Goal: Information Seeking & Learning: Learn about a topic

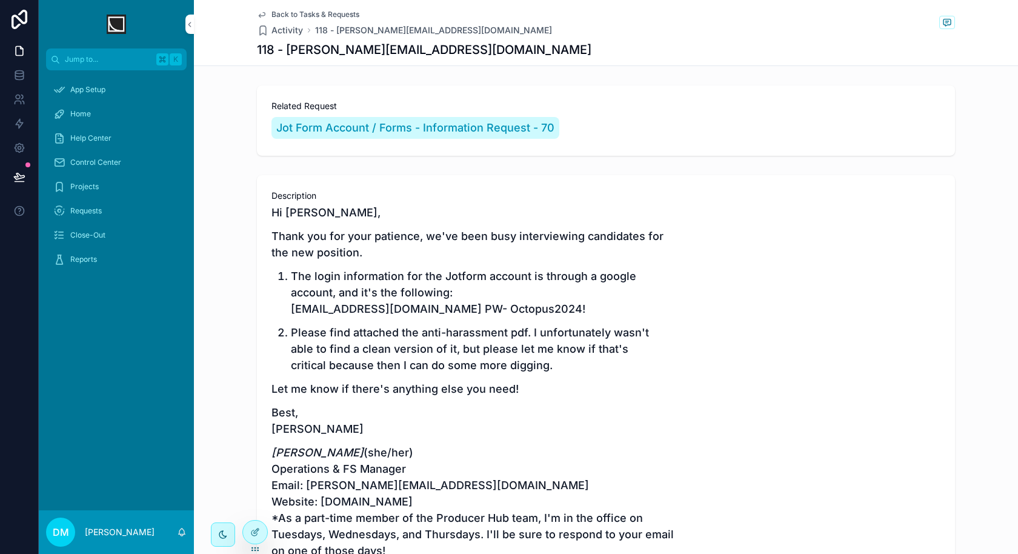
click at [262, 528] on div at bounding box center [255, 532] width 24 height 23
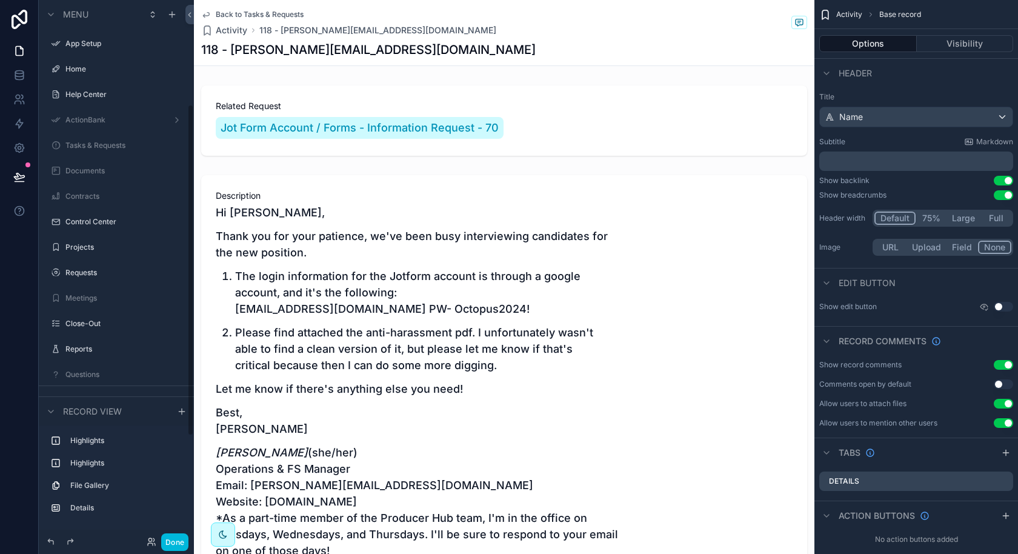
scroll to position [170, 0]
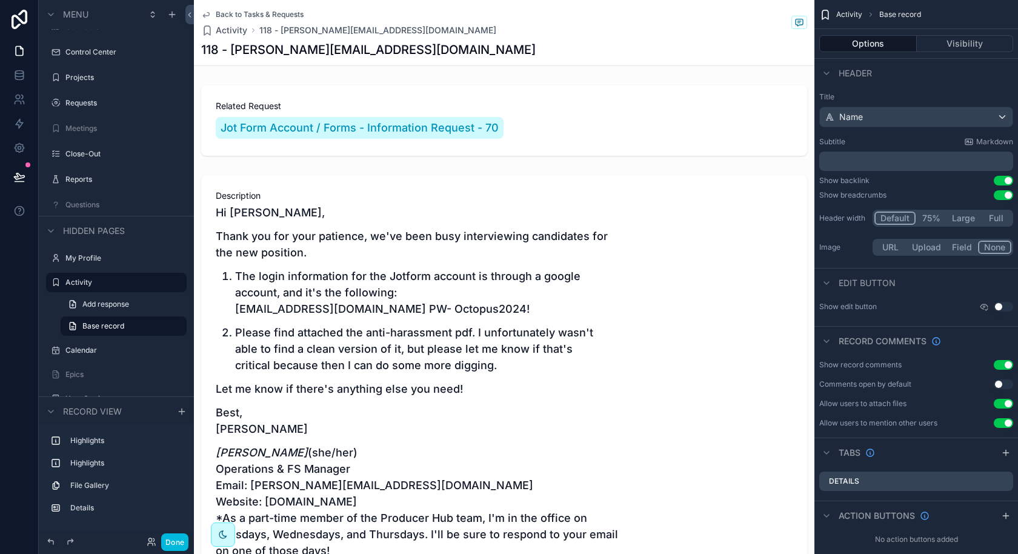
click at [153, 547] on div "Done" at bounding box center [165, 542] width 48 height 18
click at [149, 538] on icon at bounding box center [152, 542] width 10 height 10
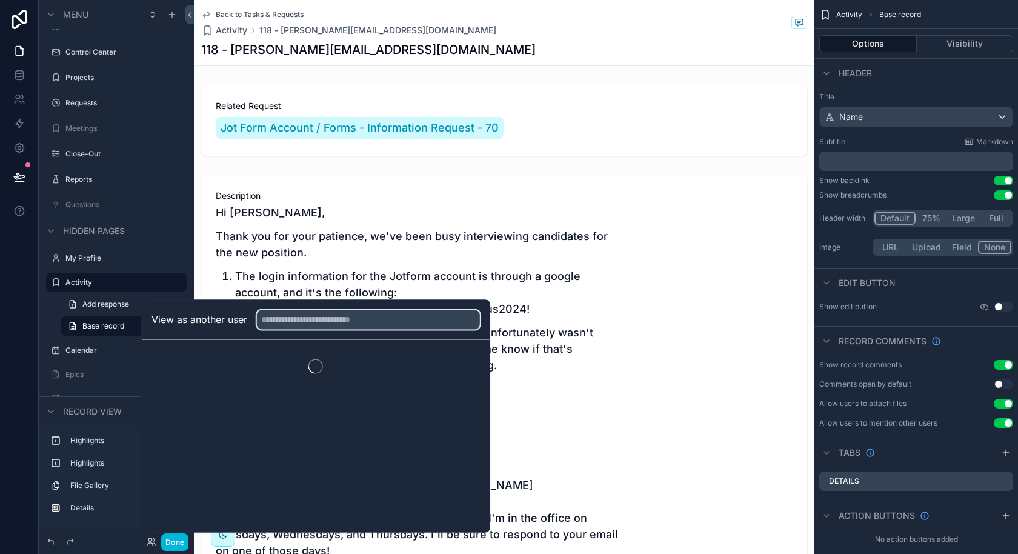
click at [325, 326] on input "text" at bounding box center [368, 319] width 223 height 19
type input "****"
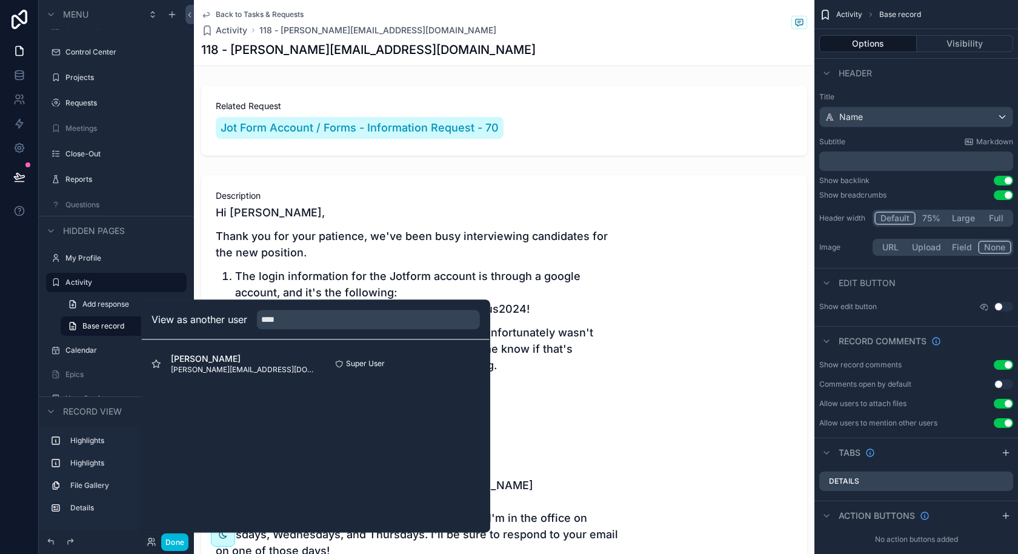
click at [0, 0] on button "Select" at bounding box center [0, 0] width 0 height 0
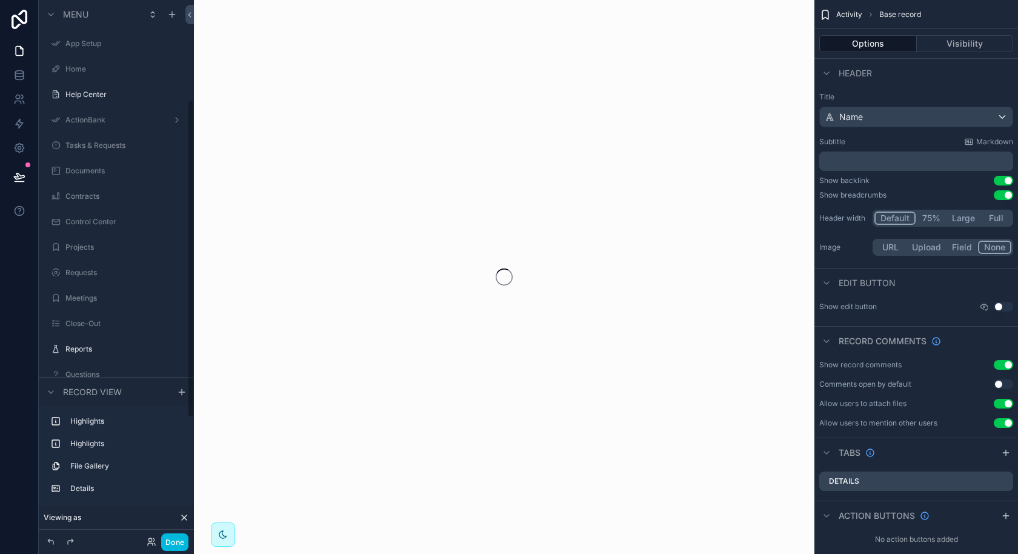
scroll to position [170, 0]
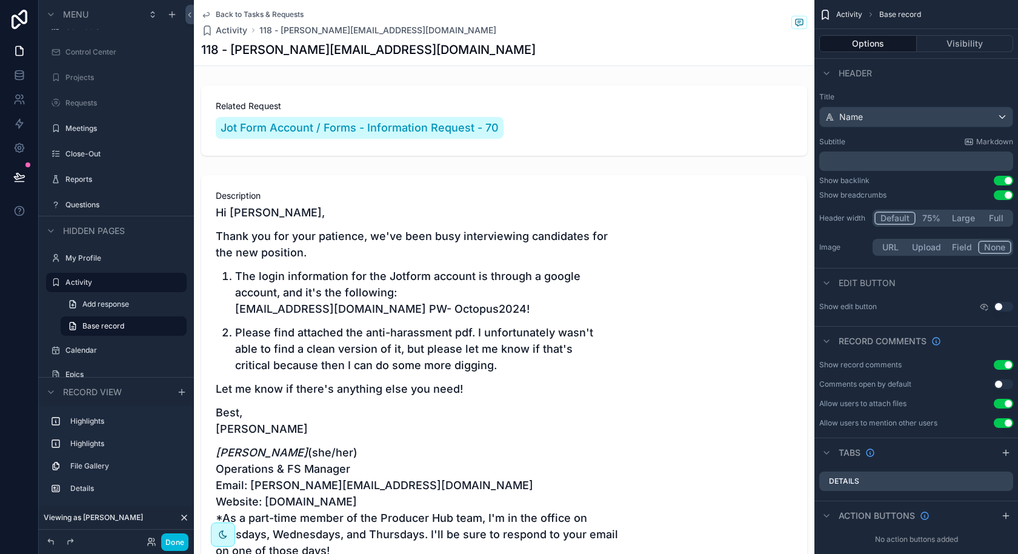
click at [178, 539] on button "Done" at bounding box center [174, 542] width 27 height 18
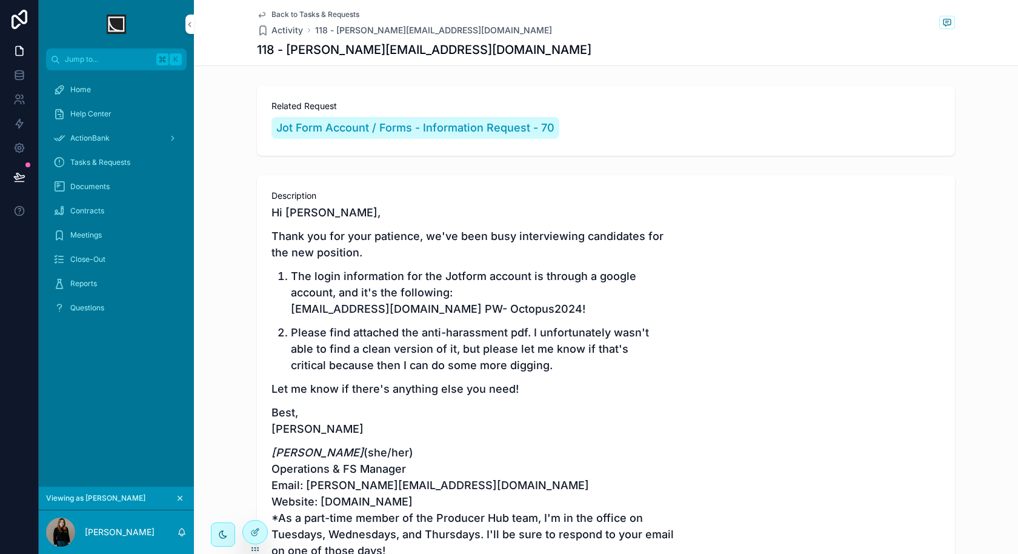
click at [114, 276] on div "Reports" at bounding box center [116, 283] width 126 height 19
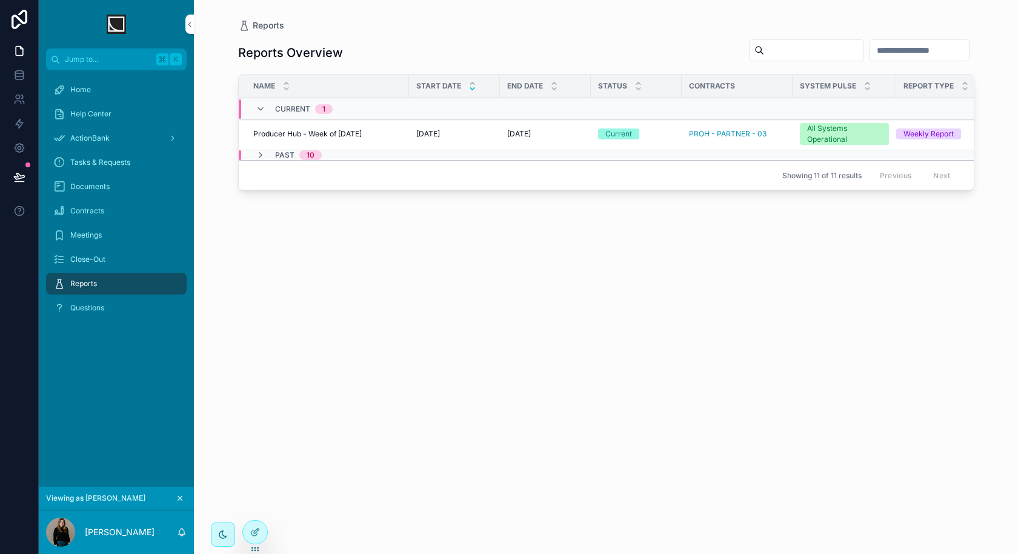
click at [261, 153] on icon "scrollable content" at bounding box center [261, 155] width 10 height 10
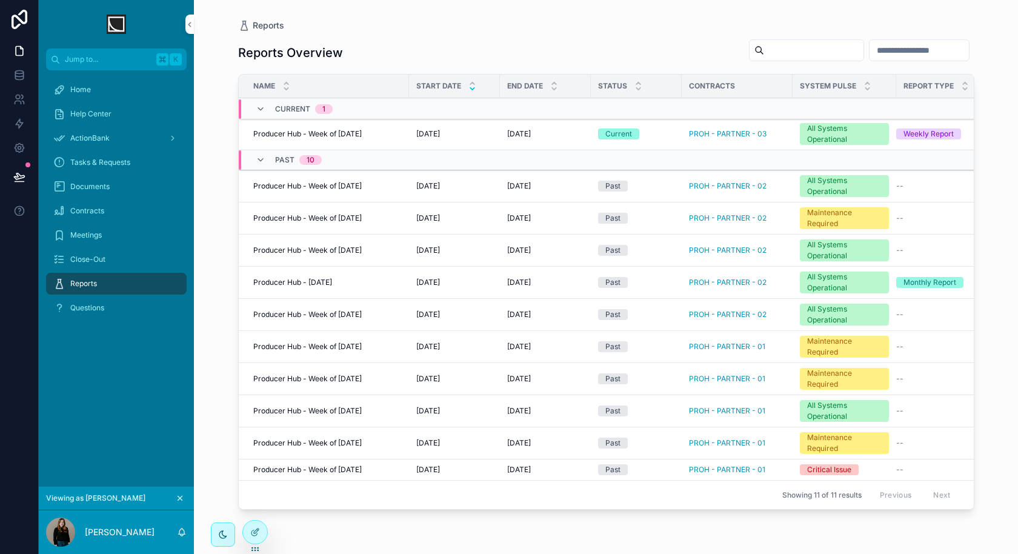
click at [249, 533] on div at bounding box center [255, 532] width 24 height 23
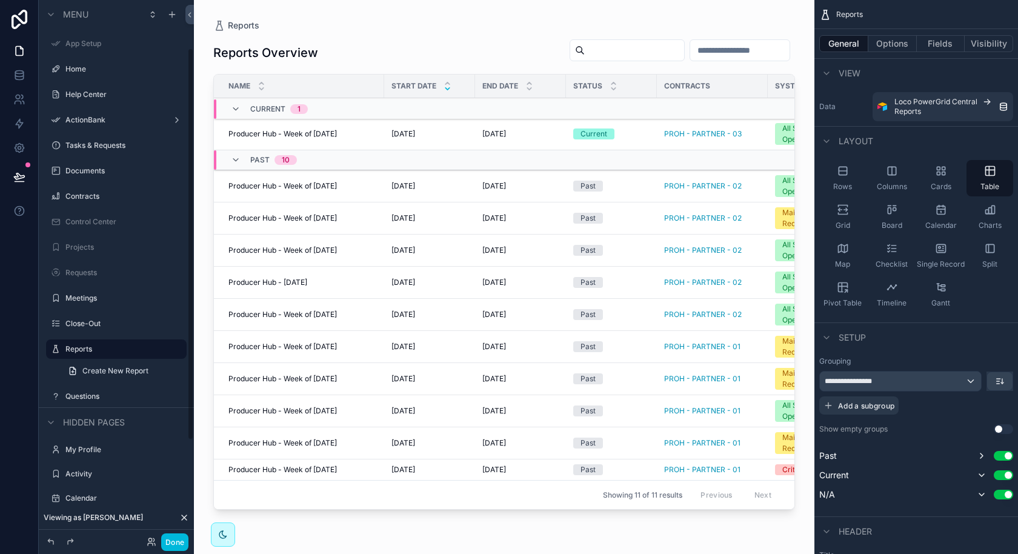
scroll to position [65, 0]
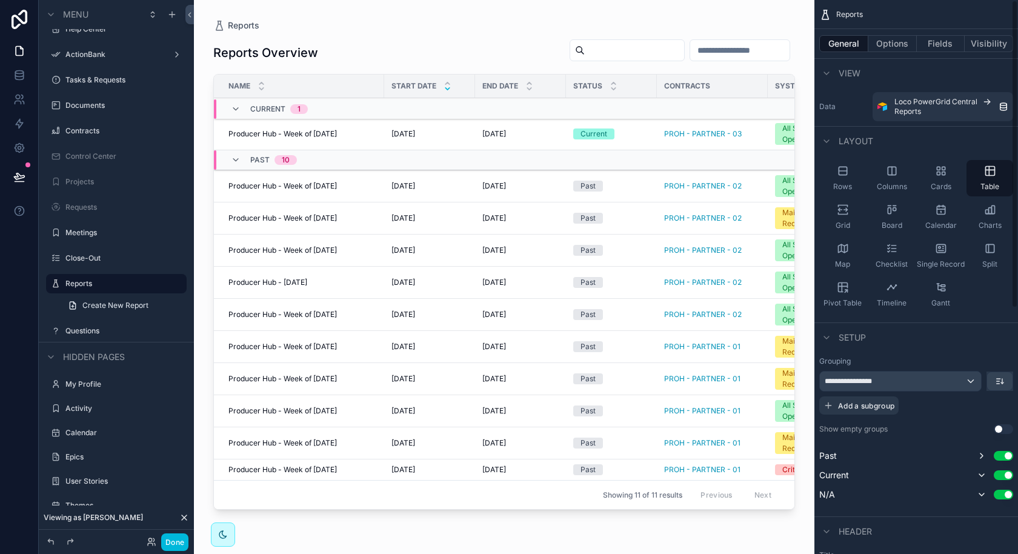
click at [904, 39] on button "Options" at bounding box center [892, 43] width 48 height 17
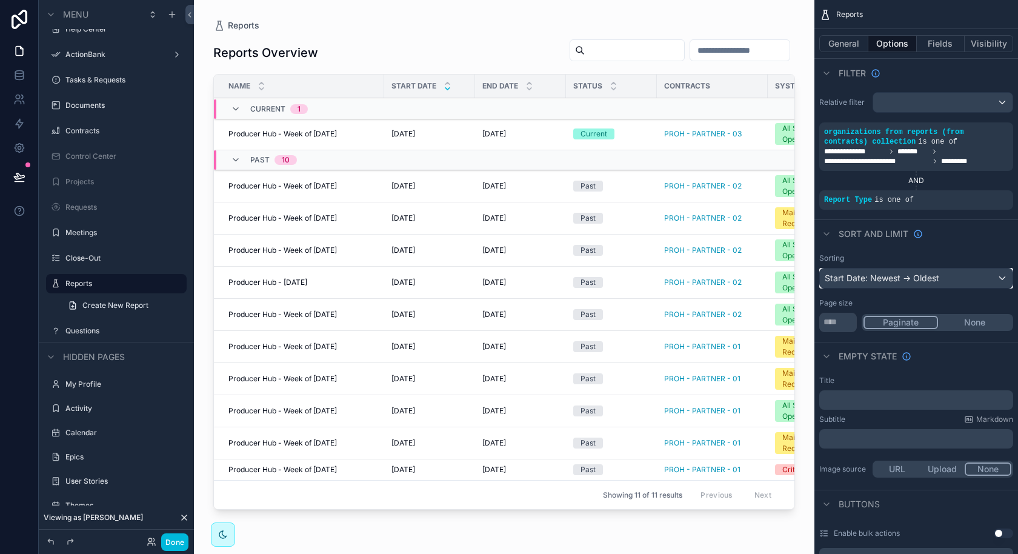
click at [935, 273] on div "Start Date: Newest -> Oldest" at bounding box center [916, 277] width 193 height 19
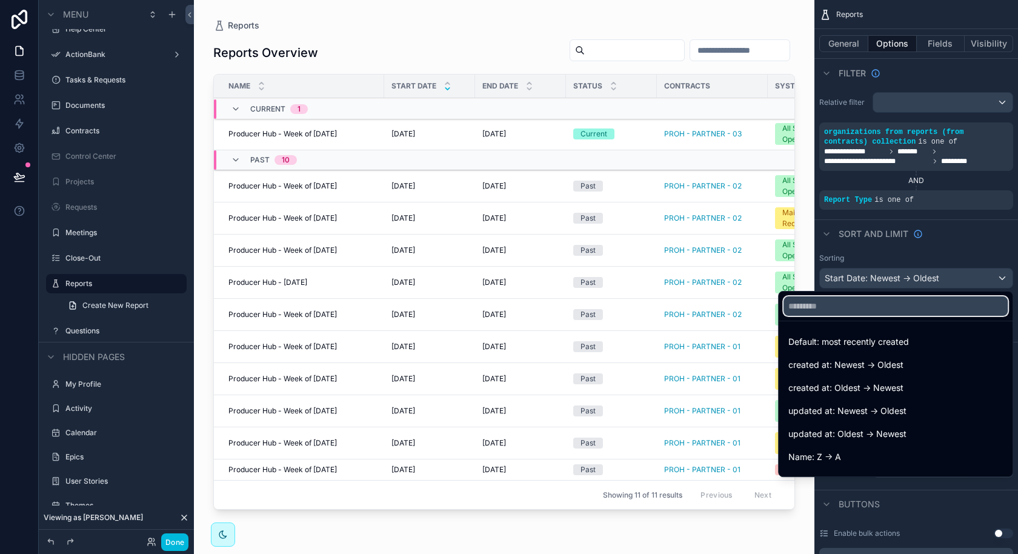
click at [884, 312] on input "text" at bounding box center [896, 305] width 224 height 19
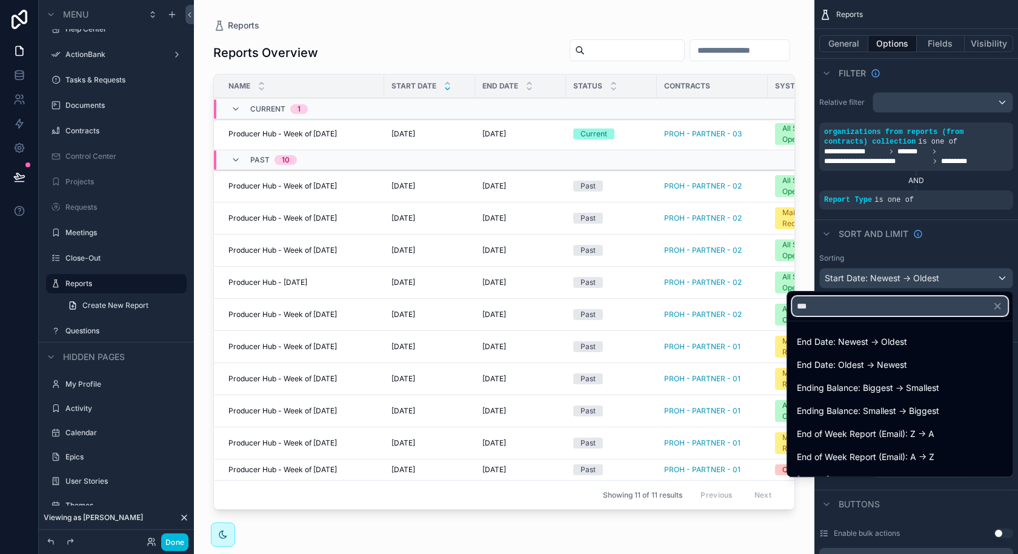
type input "***"
click at [882, 346] on span "End Date: Newest -> Oldest" at bounding box center [852, 342] width 110 height 15
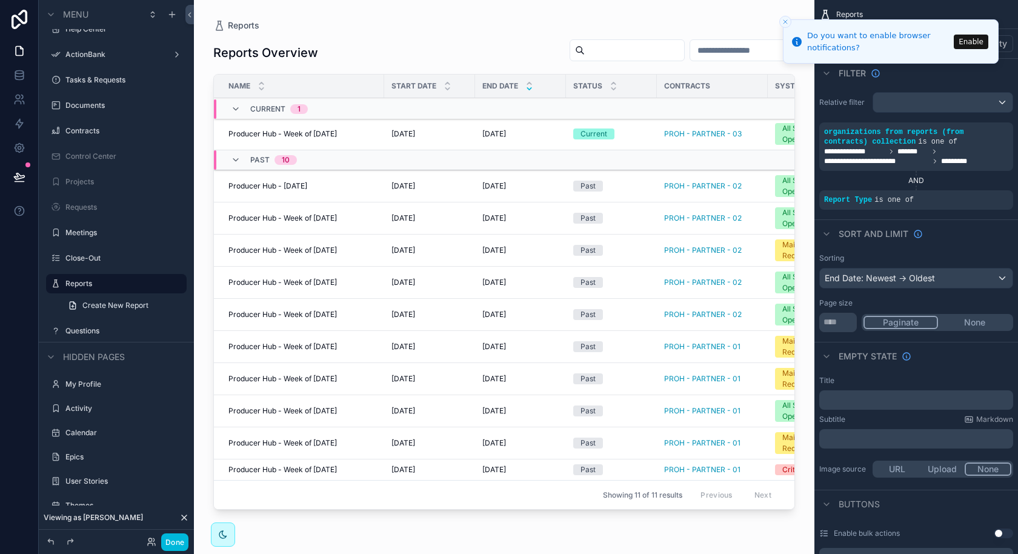
drag, startPoint x: 475, startPoint y: 90, endPoint x: 467, endPoint y: 90, distance: 7.3
click at [467, 90] on tr "Name Start Date End Date Status Contracts System Pulse Report Type" at bounding box center [597, 87] width 767 height 24
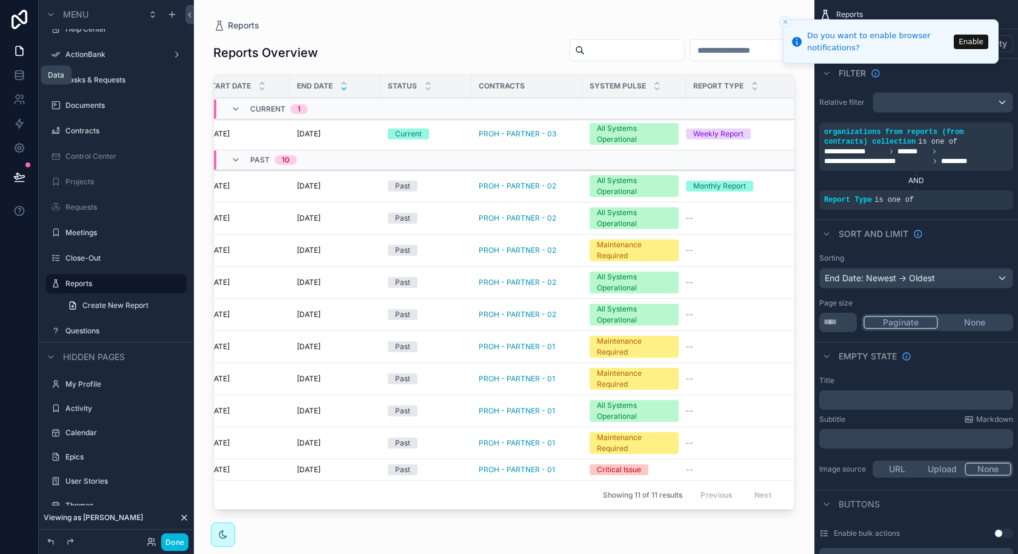
click at [20, 71] on icon at bounding box center [19, 72] width 8 height 3
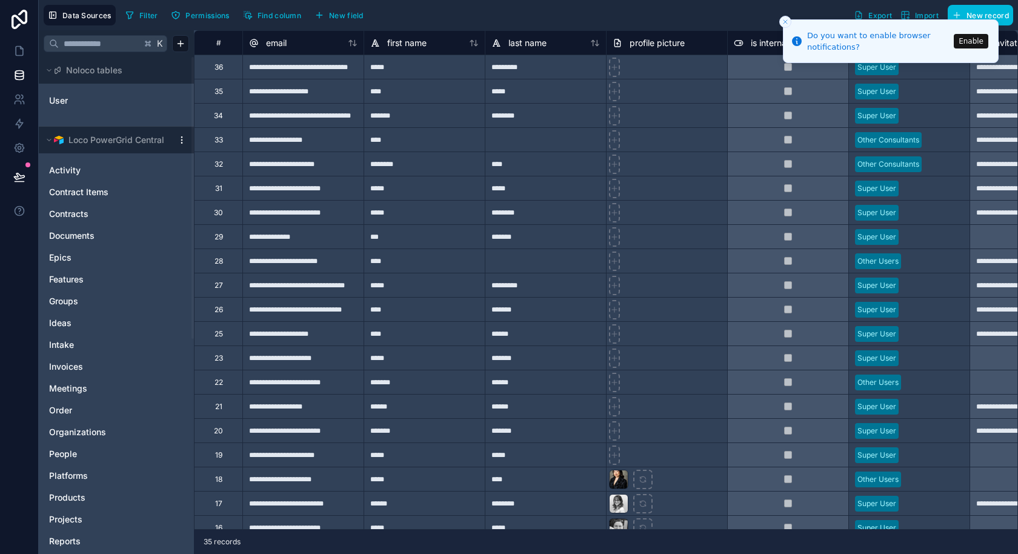
click at [781, 22] on button "Close toast" at bounding box center [785, 22] width 12 height 12
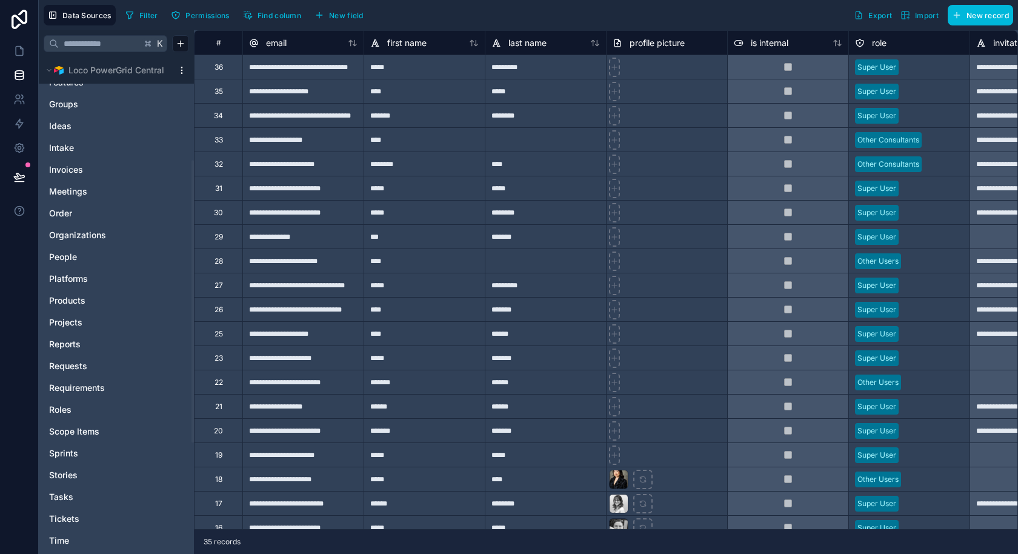
scroll to position [198, 0]
click at [78, 342] on span "Reports" at bounding box center [65, 343] width 32 height 12
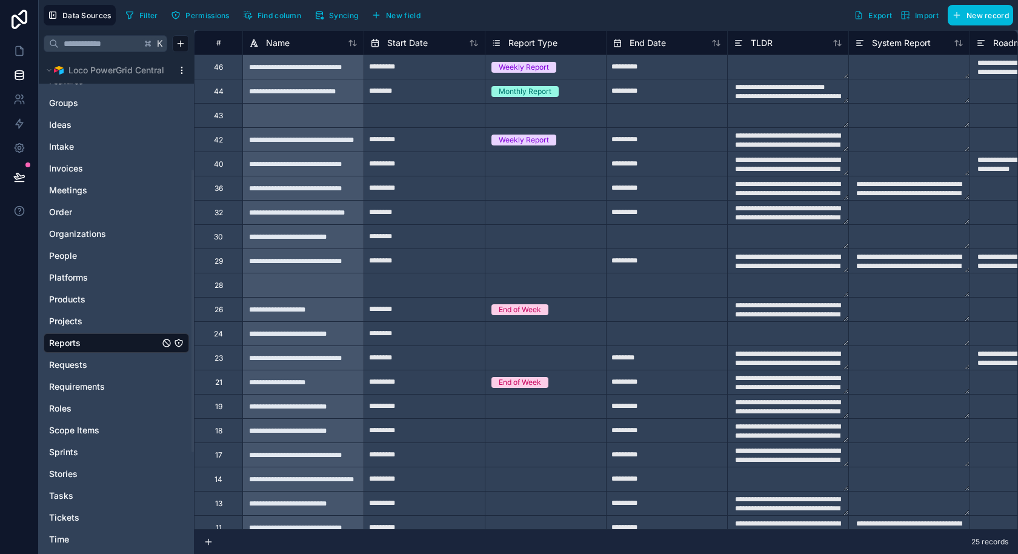
click at [343, 14] on span "Syncing" at bounding box center [343, 15] width 29 height 9
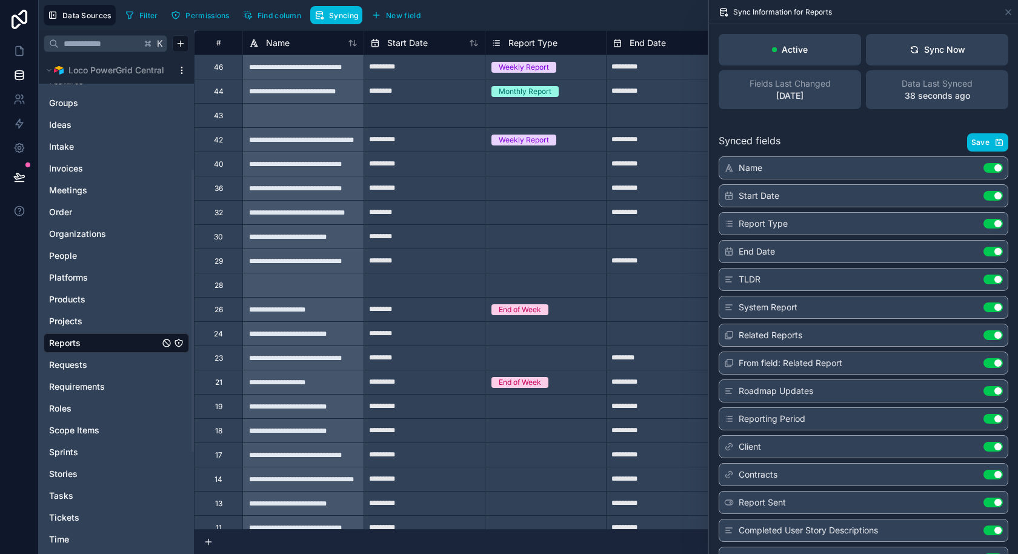
click at [955, 46] on div "Sync Now" at bounding box center [938, 50] width 56 height 12
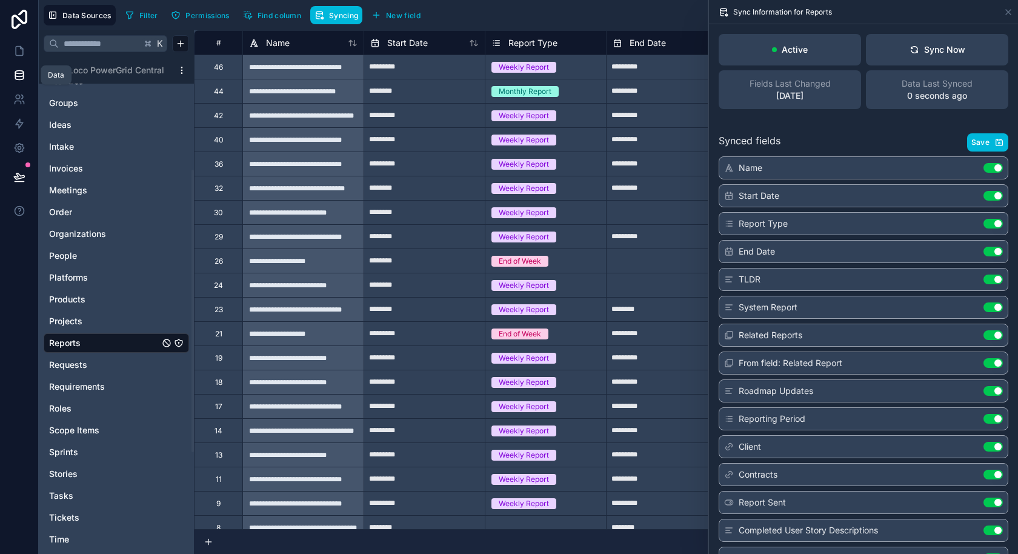
click at [20, 64] on link at bounding box center [19, 75] width 38 height 24
click at [20, 56] on icon at bounding box center [19, 51] width 12 height 12
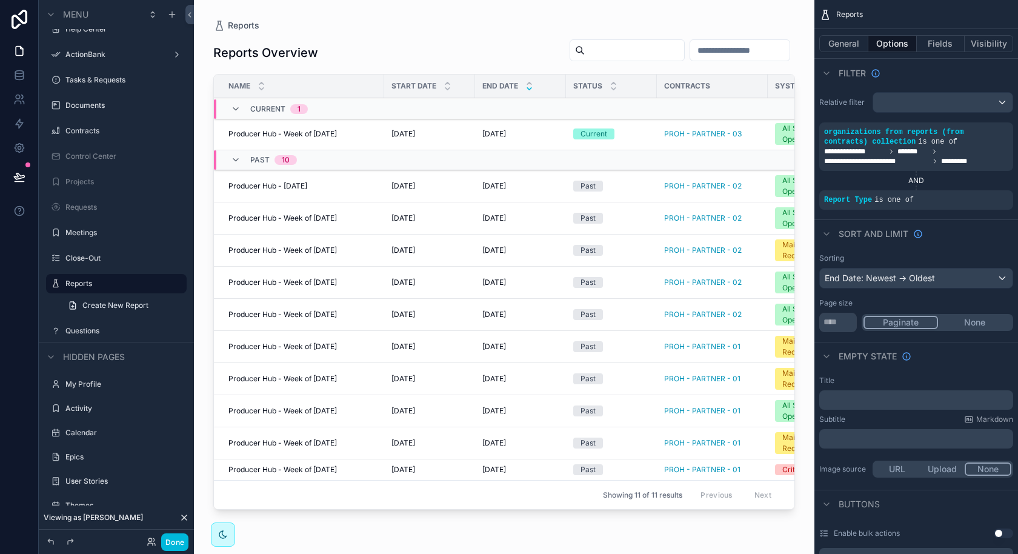
click at [117, 521] on div "Viewing as [PERSON_NAME]" at bounding box center [116, 517] width 155 height 24
click at [353, 184] on div "Producer Hub - [DATE] Producer Hub - [DATE]" at bounding box center [302, 186] width 148 height 10
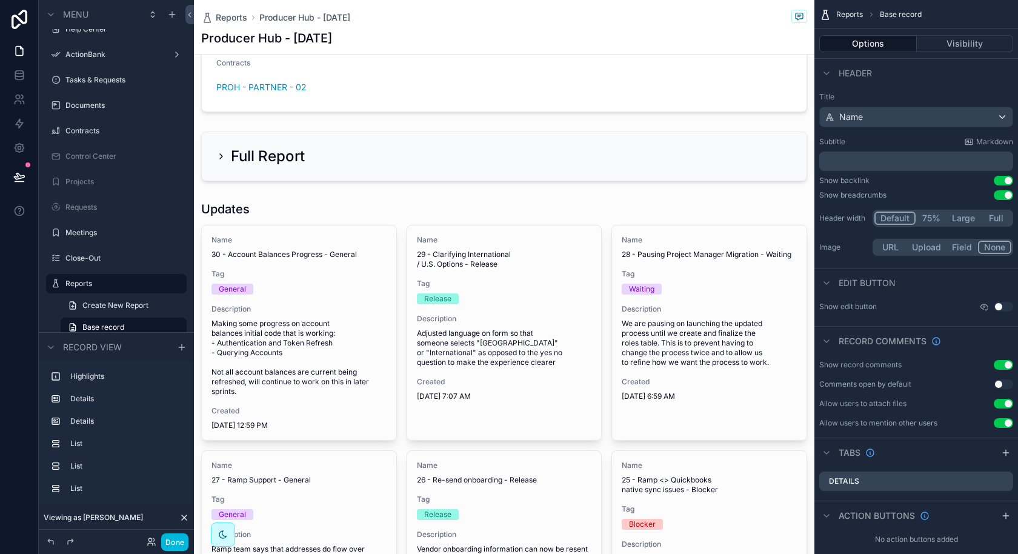
scroll to position [443, 0]
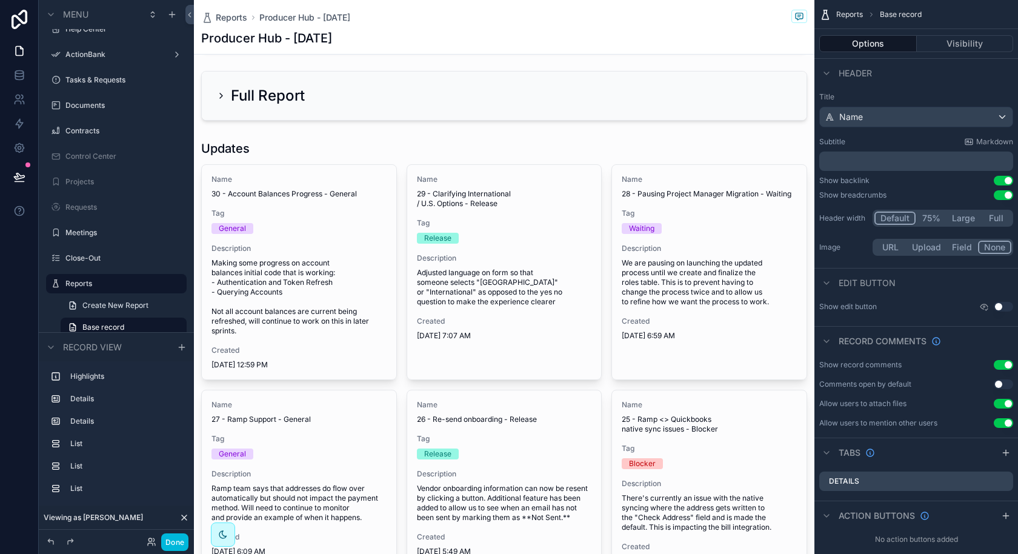
click at [220, 98] on div "scrollable content" at bounding box center [504, 95] width 621 height 59
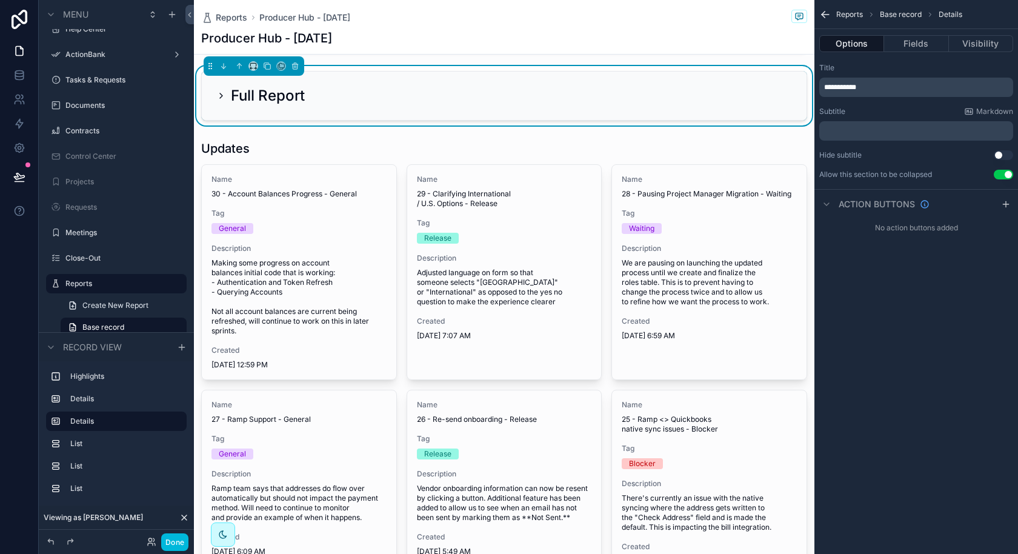
click at [221, 95] on icon "scrollable content" at bounding box center [221, 95] width 2 height 5
click at [224, 93] on icon "scrollable content" at bounding box center [221, 96] width 10 height 10
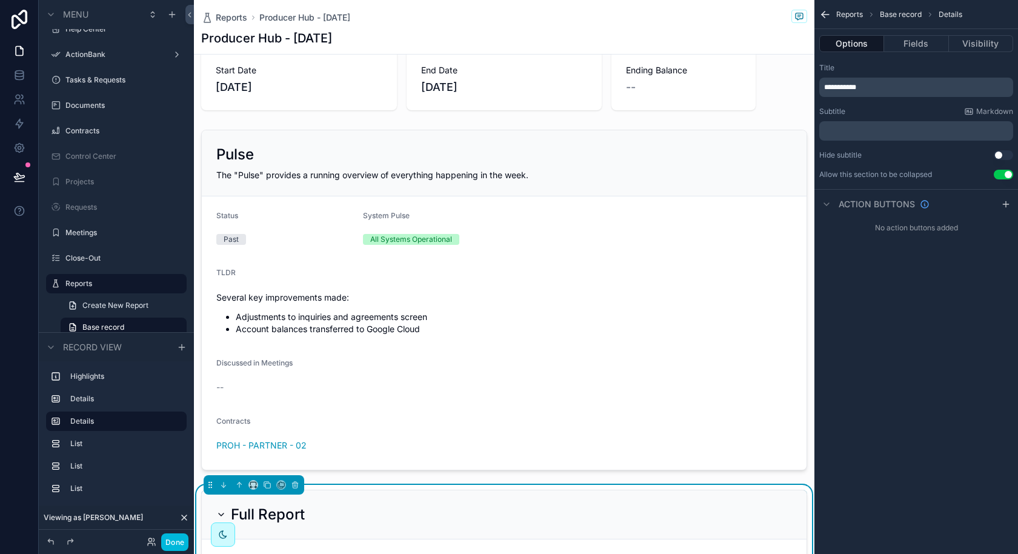
scroll to position [0, 0]
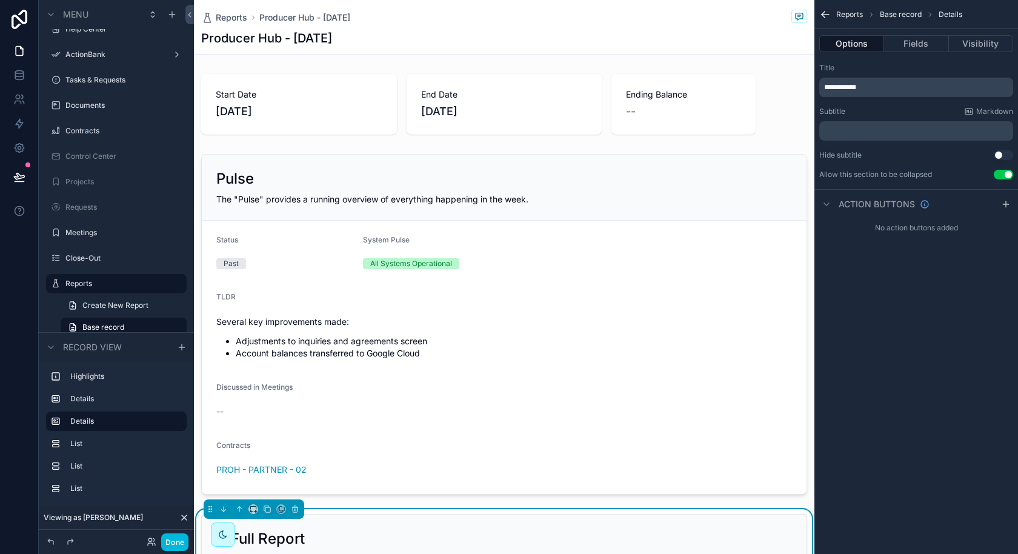
click at [339, 105] on div "scrollable content" at bounding box center [504, 104] width 621 height 70
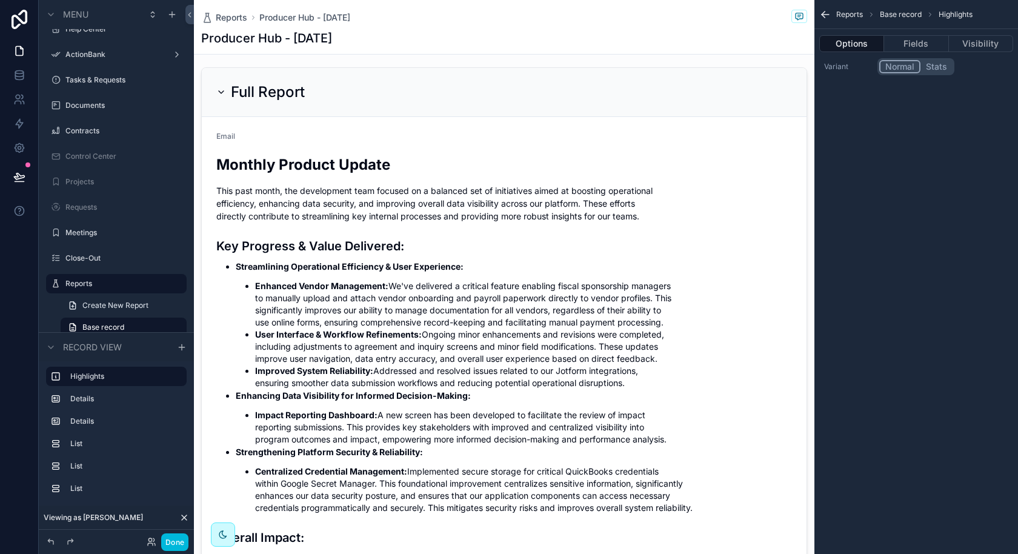
scroll to position [518, 0]
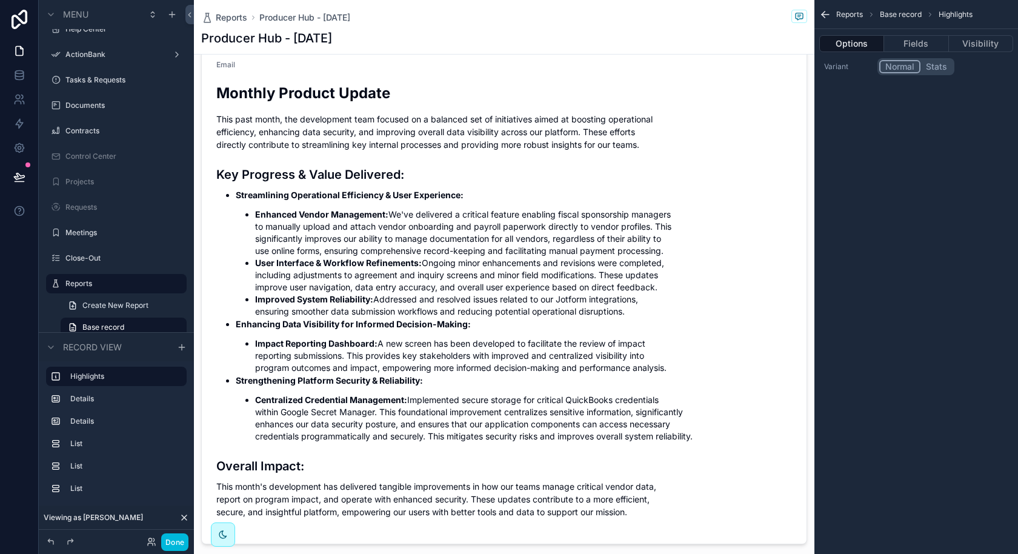
click at [370, 117] on div "scrollable content" at bounding box center [504, 270] width 621 height 558
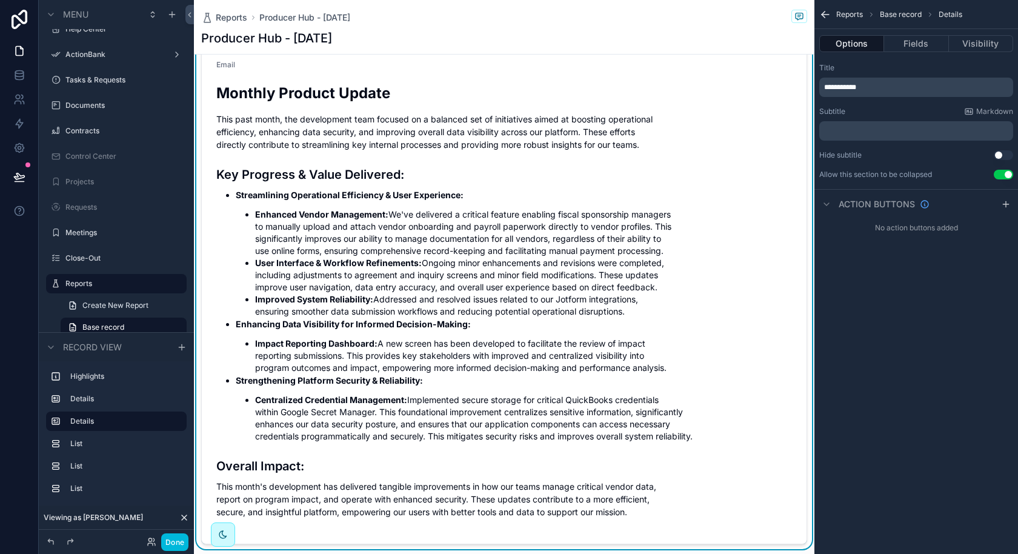
click at [370, 117] on p "This past month, the development team focused on a balanced set of initiatives …" at bounding box center [504, 132] width 576 height 38
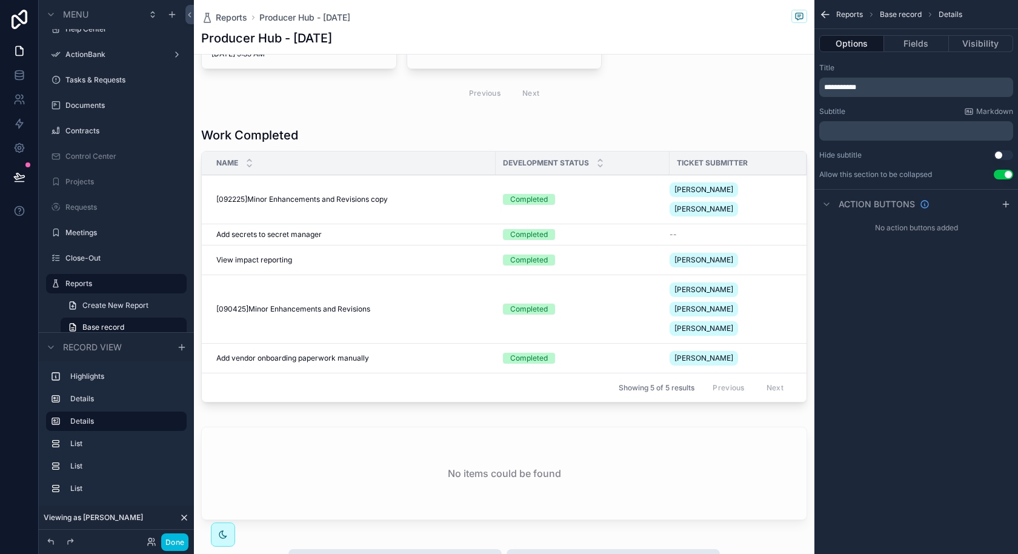
scroll to position [1733, 0]
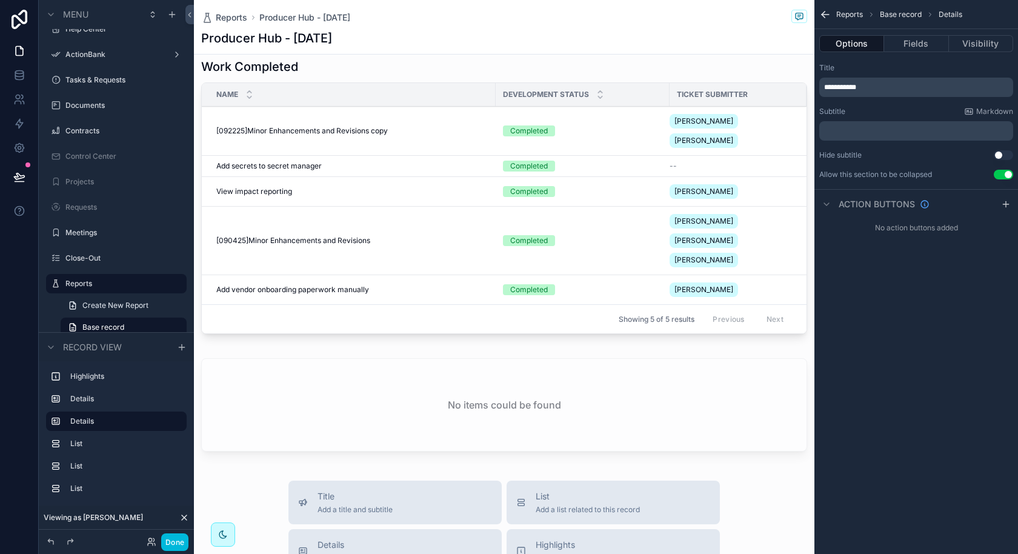
click at [365, 353] on div "scrollable content" at bounding box center [504, 407] width 621 height 108
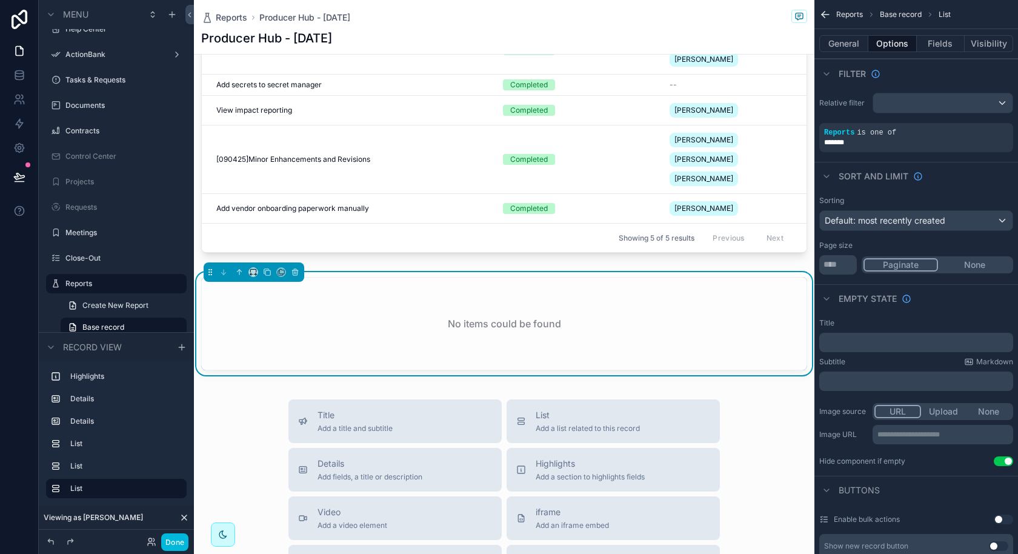
scroll to position [1815, 0]
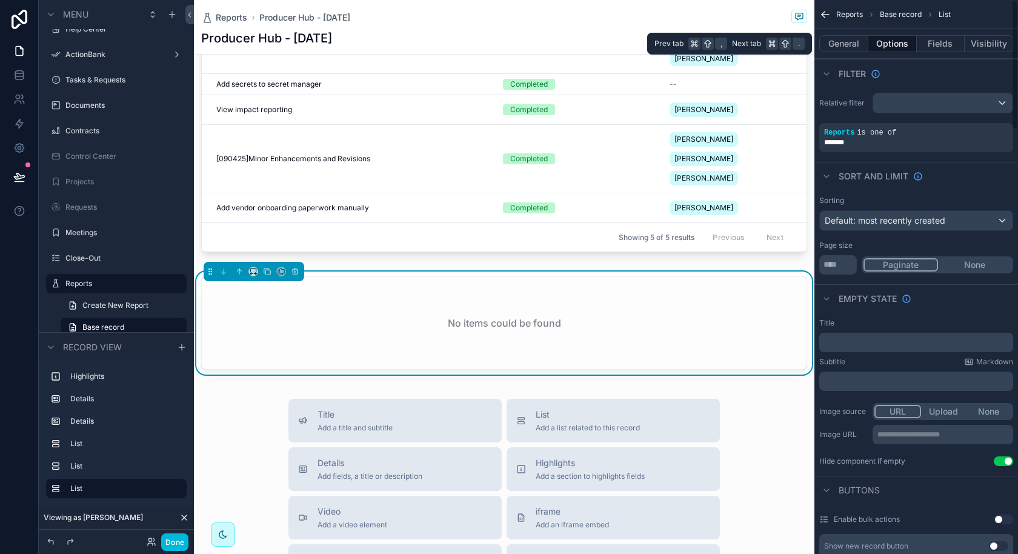
click at [852, 44] on button "General" at bounding box center [843, 43] width 49 height 17
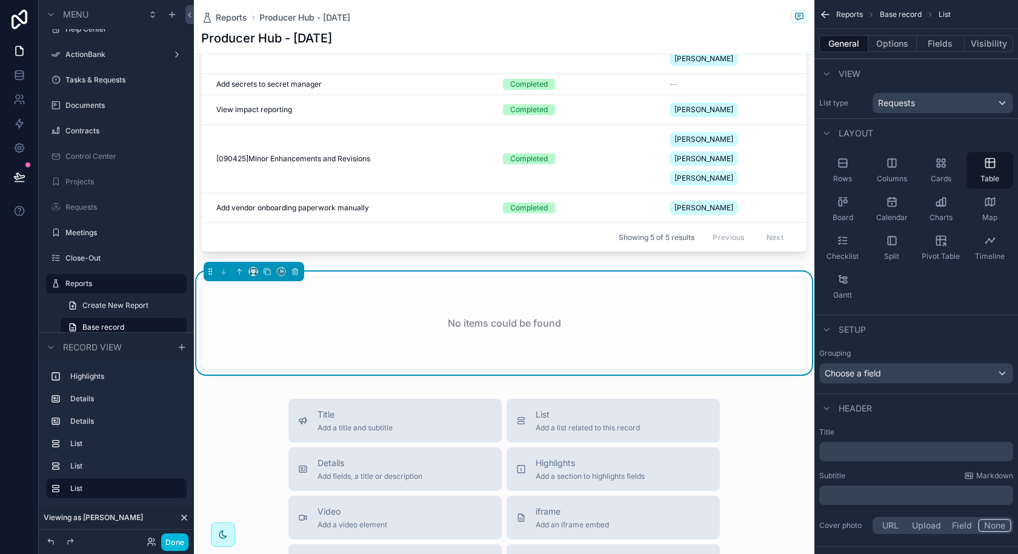
click at [673, 277] on div "No items could be found" at bounding box center [504, 323] width 605 height 92
